Goal: Transaction & Acquisition: Book appointment/travel/reservation

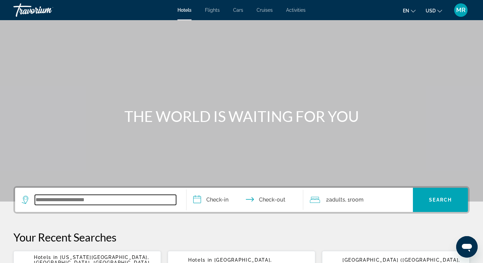
click at [41, 196] on input "Search widget" at bounding box center [105, 200] width 141 height 10
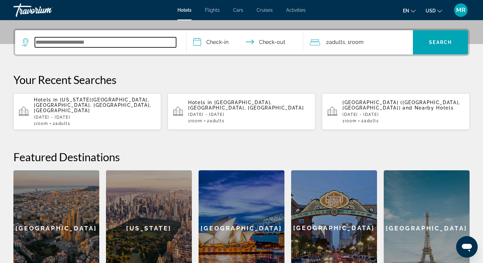
scroll to position [164, 0]
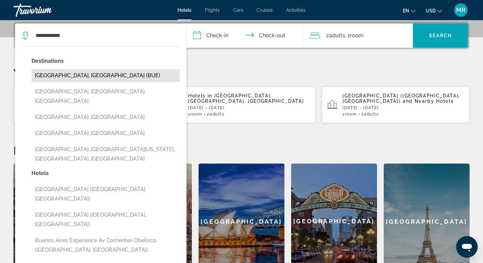
click at [92, 76] on button "[GEOGRAPHIC_DATA], [GEOGRAPHIC_DATA] (BUE)" at bounding box center [106, 75] width 148 height 13
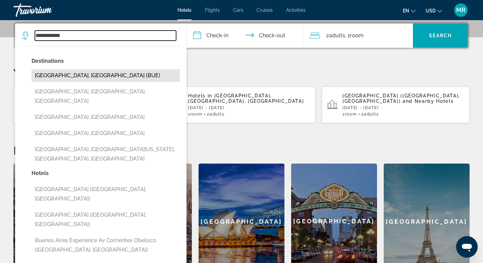
type input "**********"
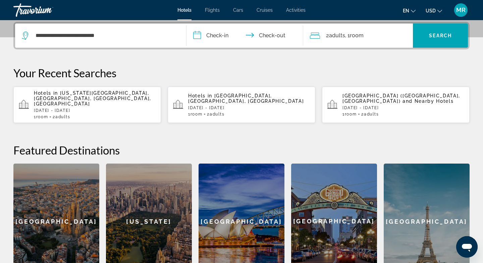
click at [196, 36] on input "**********" at bounding box center [246, 36] width 119 height 26
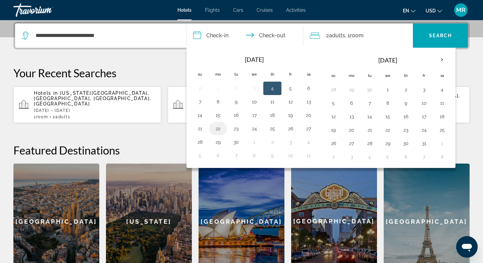
click at [218, 131] on button "22" at bounding box center [218, 128] width 11 height 9
click at [254, 129] on button "24" at bounding box center [254, 128] width 11 height 9
type input "**********"
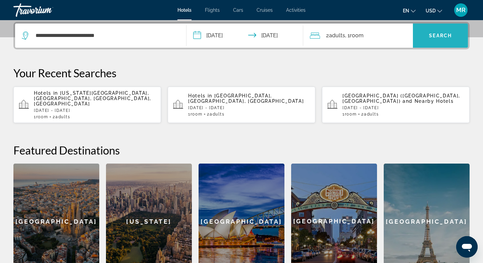
click at [430, 33] on span "Search" at bounding box center [440, 35] width 23 height 5
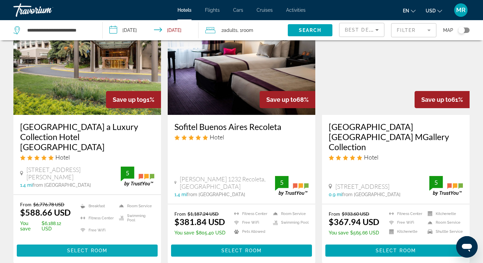
scroll to position [55, 0]
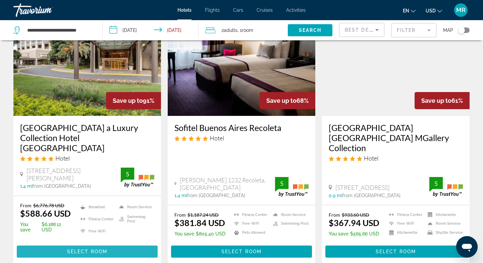
click at [85, 249] on span "Select Room" at bounding box center [87, 251] width 40 height 5
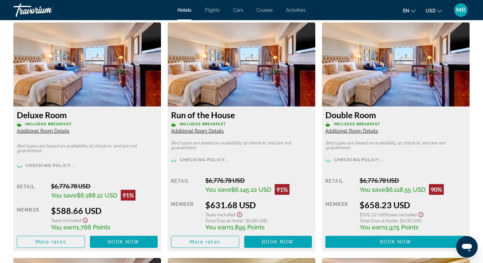
scroll to position [928, 0]
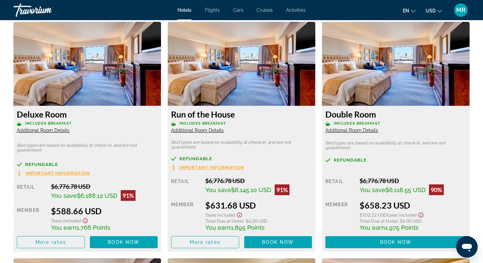
click at [98, 91] on img "Main content" at bounding box center [87, 64] width 148 height 84
click at [119, 244] on span "Book now" at bounding box center [124, 241] width 32 height 5
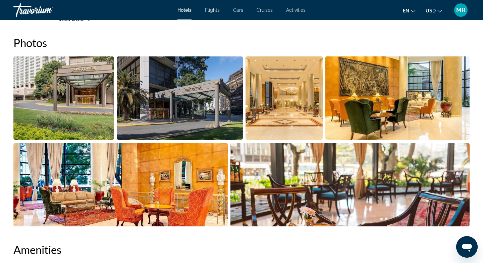
scroll to position [368, 0]
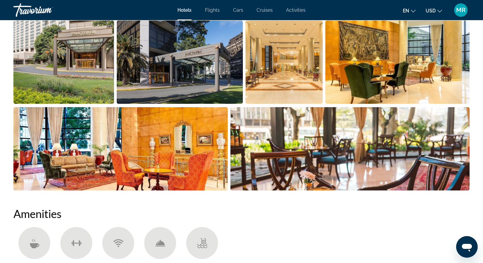
click at [67, 67] on img "Open full-screen image slider" at bounding box center [63, 61] width 101 height 83
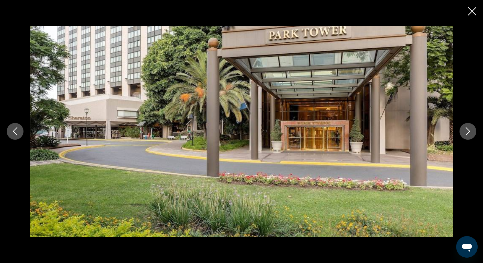
click at [466, 129] on icon "Next image" at bounding box center [468, 131] width 8 height 8
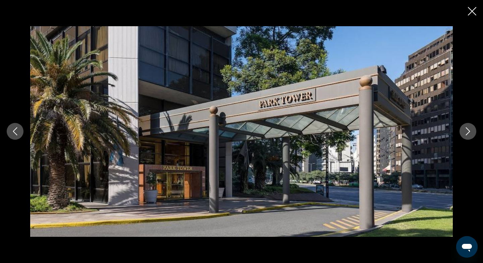
click at [467, 131] on icon "Next image" at bounding box center [468, 131] width 8 height 8
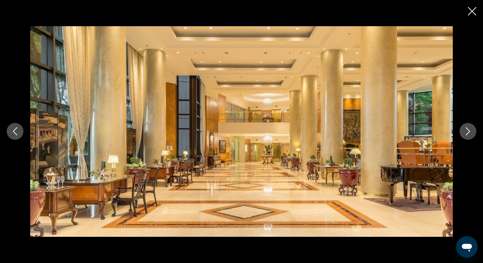
click at [467, 131] on icon "Next image" at bounding box center [468, 131] width 8 height 8
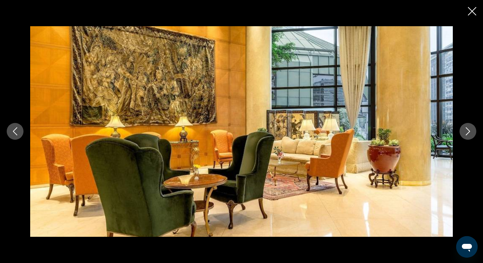
click at [467, 133] on icon "Next image" at bounding box center [468, 131] width 8 height 8
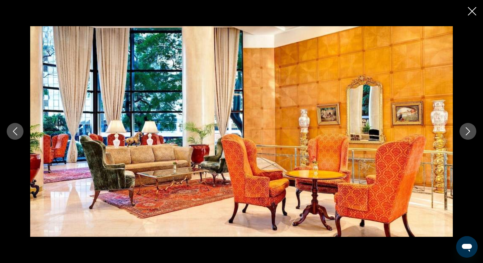
click at [467, 133] on icon "Next image" at bounding box center [468, 131] width 8 height 8
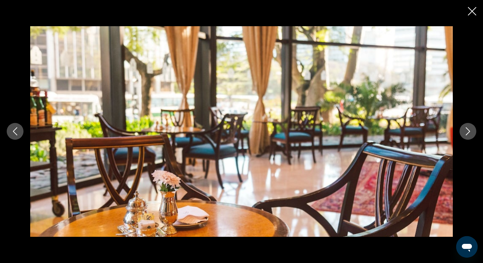
click at [467, 133] on icon "Next image" at bounding box center [468, 131] width 8 height 8
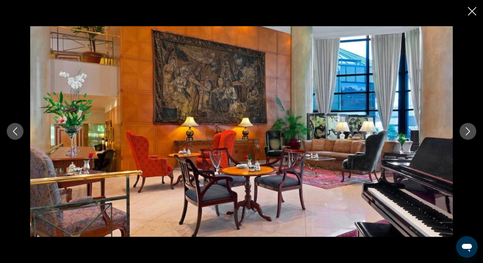
click at [466, 133] on icon "Next image" at bounding box center [468, 131] width 8 height 8
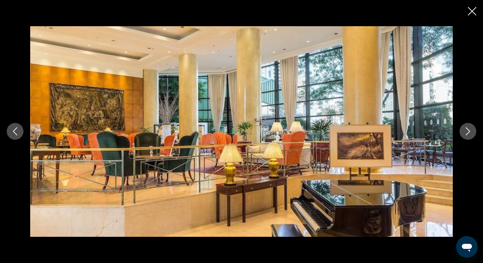
click at [467, 134] on icon "Next image" at bounding box center [468, 131] width 4 height 8
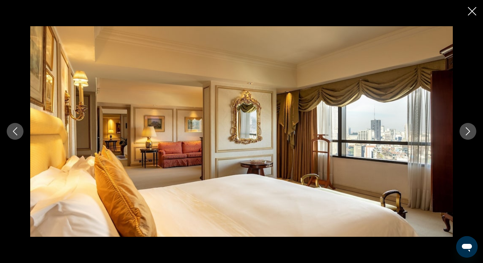
click at [468, 131] on icon "Next image" at bounding box center [468, 131] width 8 height 8
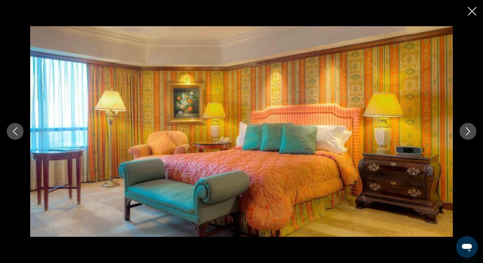
click at [467, 131] on icon "Next image" at bounding box center [468, 131] width 8 height 8
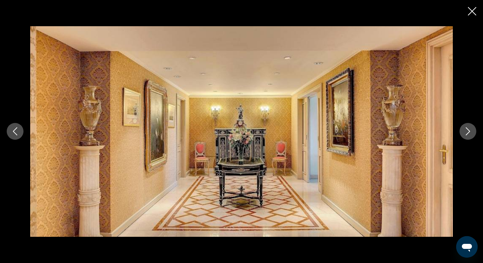
click at [467, 131] on icon "Next image" at bounding box center [468, 131] width 8 height 8
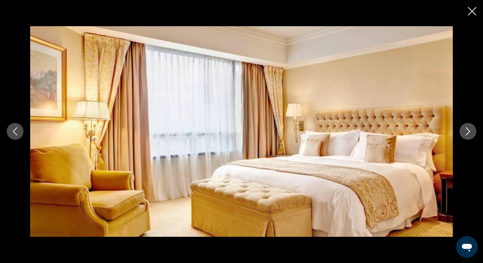
click at [467, 132] on icon "Next image" at bounding box center [468, 131] width 8 height 8
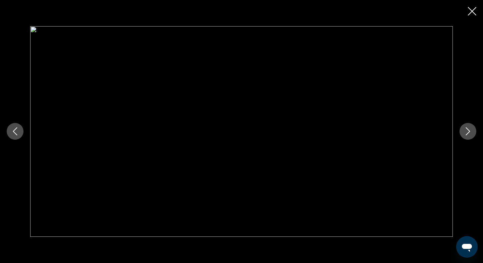
click at [467, 132] on icon "Next image" at bounding box center [468, 131] width 8 height 8
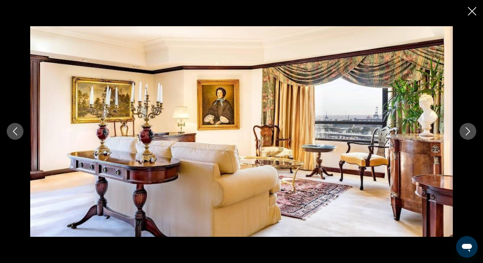
click at [467, 132] on icon "Next image" at bounding box center [468, 131] width 8 height 8
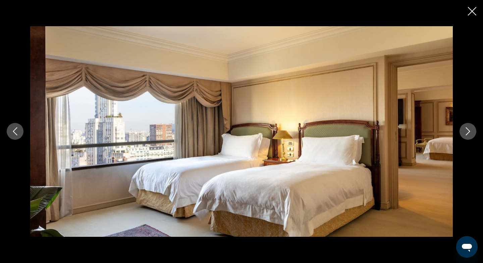
click at [467, 132] on icon "Next image" at bounding box center [468, 131] width 8 height 8
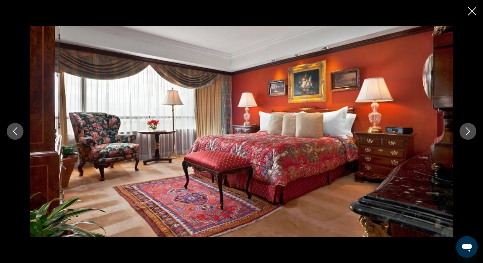
click at [467, 133] on icon "Next image" at bounding box center [468, 131] width 8 height 8
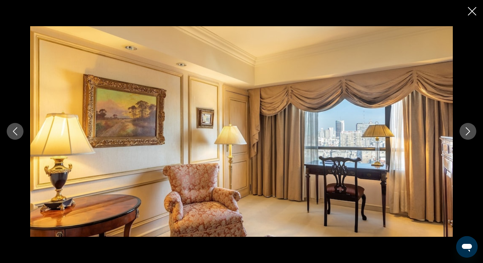
click at [467, 133] on icon "Next image" at bounding box center [468, 131] width 8 height 8
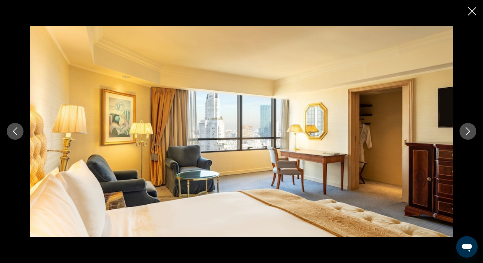
click at [467, 134] on icon "Next image" at bounding box center [468, 131] width 4 height 8
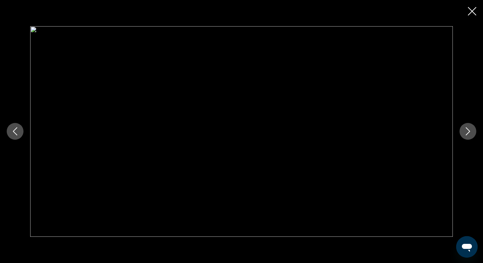
click at [467, 134] on icon "Next image" at bounding box center [468, 131] width 4 height 8
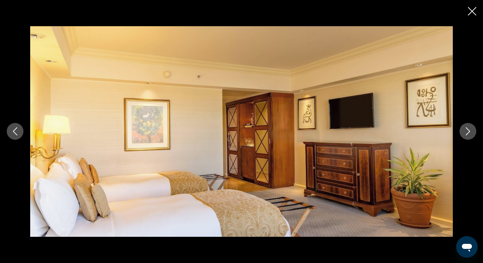
click at [470, 9] on icon "Close slideshow" at bounding box center [472, 11] width 8 height 8
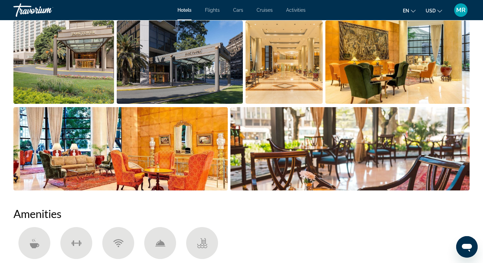
click at [371, 140] on img "Open full-screen image slider" at bounding box center [350, 148] width 240 height 83
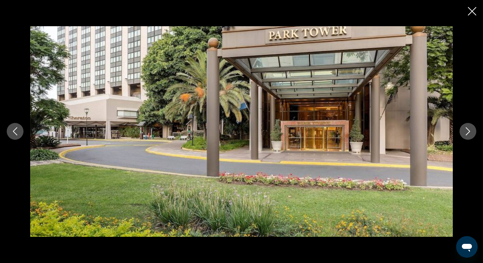
click at [472, 9] on icon "Close slideshow" at bounding box center [472, 11] width 8 height 8
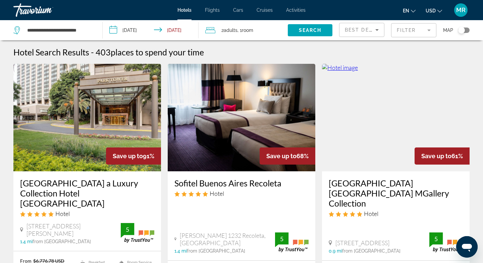
click at [235, 28] on span "Adults" at bounding box center [231, 30] width 14 height 5
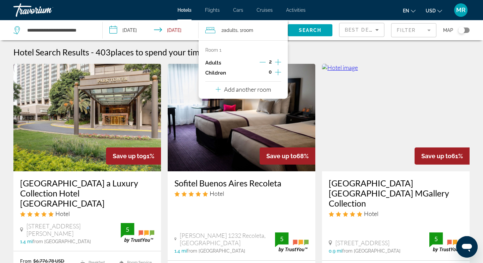
click at [262, 88] on p "Add another room" at bounding box center [247, 89] width 47 height 7
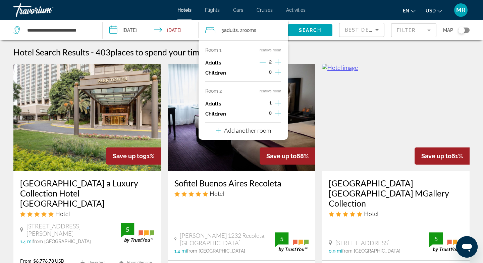
click at [276, 103] on icon "Increment adults" at bounding box center [278, 103] width 6 height 6
click at [306, 29] on span "Search" at bounding box center [310, 30] width 23 height 5
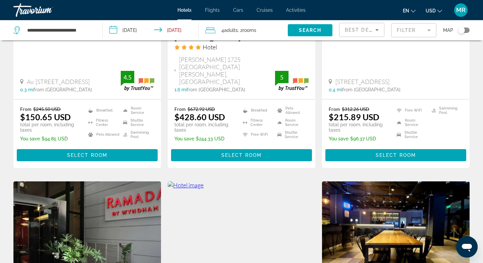
scroll to position [718, 0]
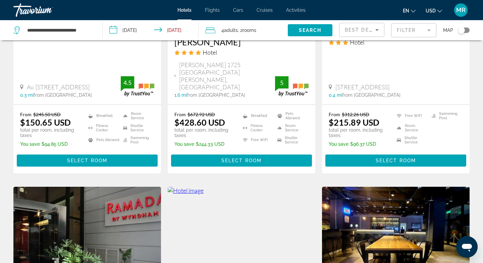
click at [250, 31] on span "rooms" at bounding box center [250, 30] width 14 height 5
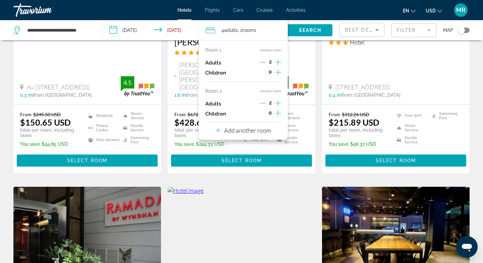
click at [258, 129] on p "Add another room" at bounding box center [247, 129] width 47 height 7
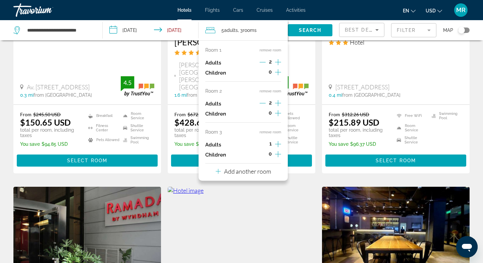
click at [277, 144] on icon "Increment adults" at bounding box center [278, 144] width 6 height 8
click at [305, 31] on span "Search" at bounding box center [310, 30] width 23 height 5
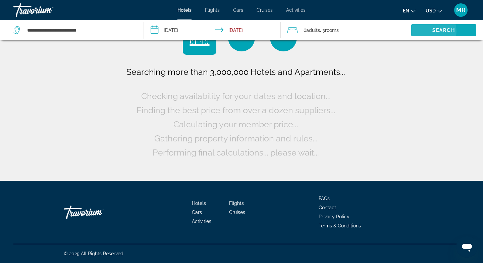
scroll to position [0, 0]
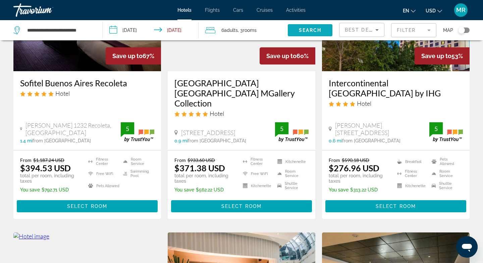
scroll to position [98, 0]
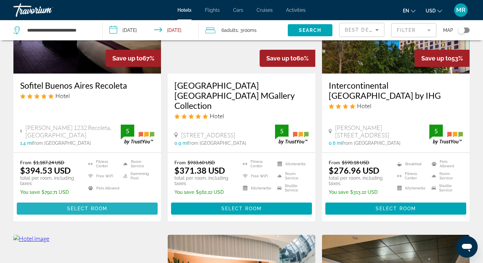
click at [102, 206] on span "Select Room" at bounding box center [87, 208] width 40 height 5
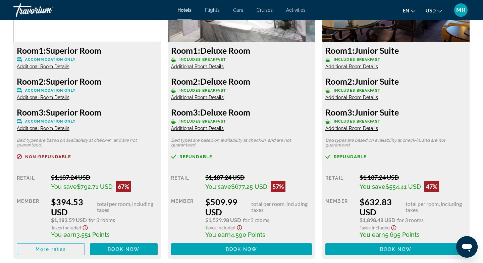
scroll to position [991, 0]
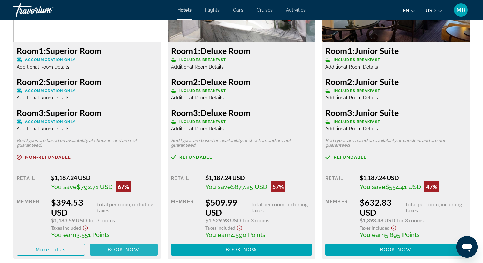
click at [126, 249] on span "Book now" at bounding box center [124, 249] width 32 height 5
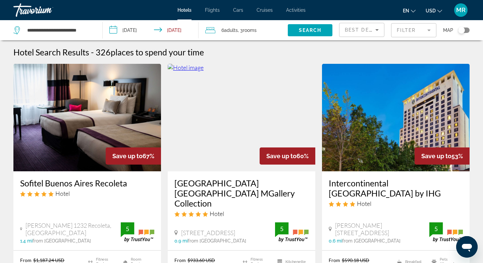
click at [179, 30] on input "**********" at bounding box center [152, 31] width 99 height 22
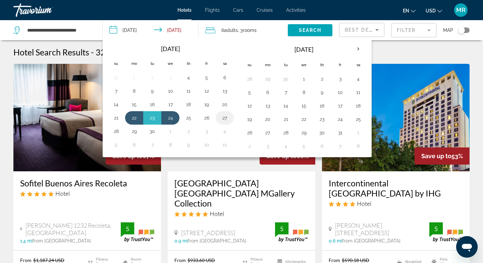
click at [225, 120] on button "27" at bounding box center [224, 117] width 11 height 9
click at [134, 117] on button "22" at bounding box center [134, 117] width 11 height 9
type input "**********"
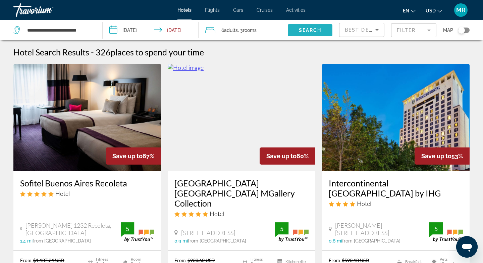
click at [307, 30] on span "Search" at bounding box center [310, 30] width 23 height 5
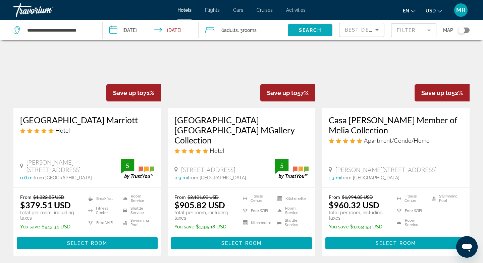
scroll to position [65, 0]
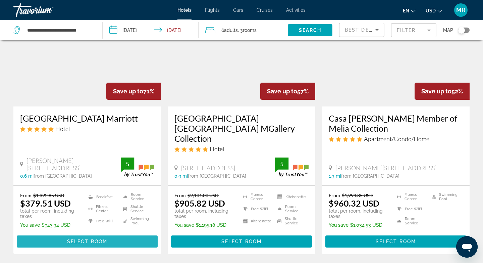
click at [96, 239] on span "Select Room" at bounding box center [87, 241] width 40 height 5
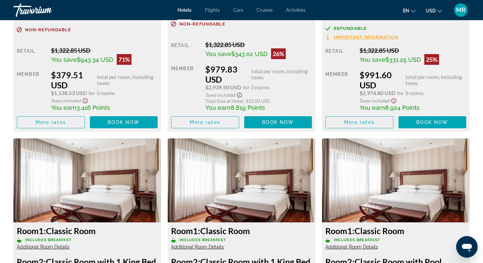
scroll to position [1108, 0]
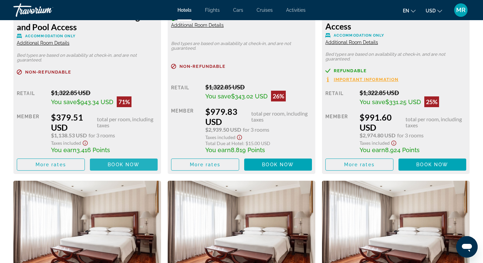
click at [125, 170] on span "Main content" at bounding box center [124, 164] width 68 height 16
